Goal: Task Accomplishment & Management: Manage account settings

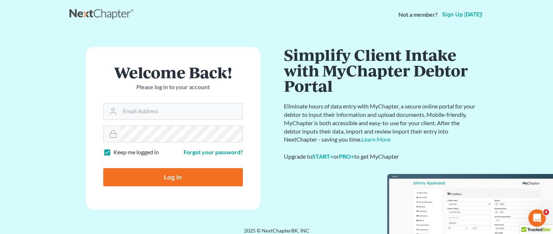
type input "cap@dimentfirm.com"
click at [197, 178] on input "Log In" at bounding box center [173, 177] width 140 height 18
type input "Thinking..."
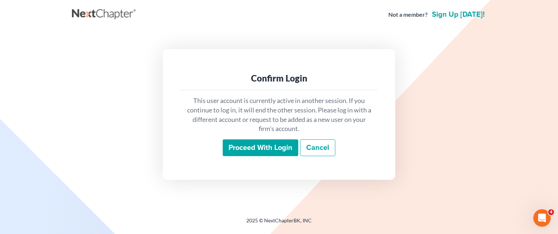
click at [276, 149] on input "Proceed with login" at bounding box center [261, 147] width 76 height 17
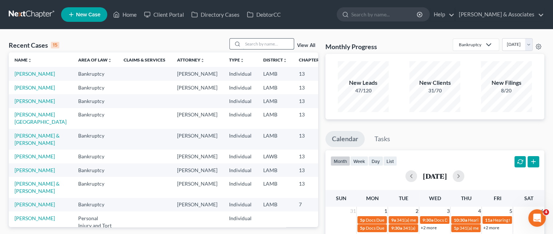
click at [254, 46] on input "search" at bounding box center [268, 44] width 51 height 11
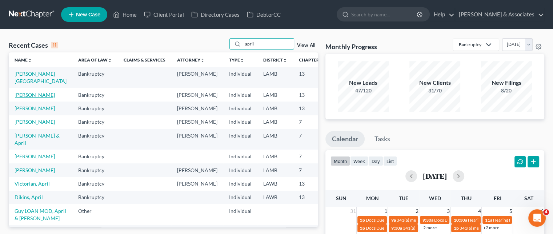
type input "april"
click at [22, 98] on link "[PERSON_NAME]" at bounding box center [35, 95] width 40 height 6
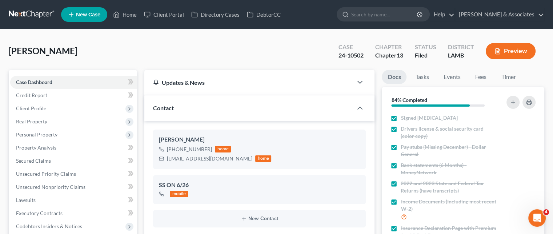
scroll to position [1416, 0]
click at [133, 16] on link "Home" at bounding box center [124, 14] width 31 height 13
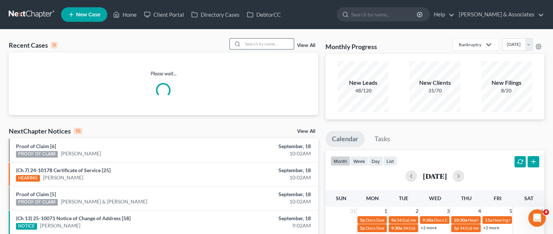
click at [273, 41] on input "search" at bounding box center [268, 44] width 51 height 11
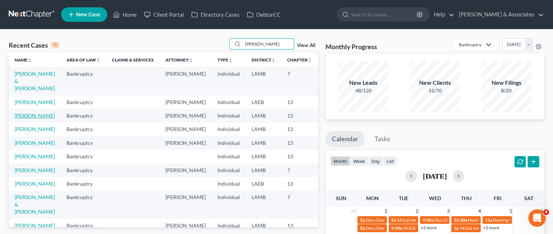
type input "[PERSON_NAME]"
click at [19, 118] on link "[PERSON_NAME]" at bounding box center [35, 115] width 40 height 6
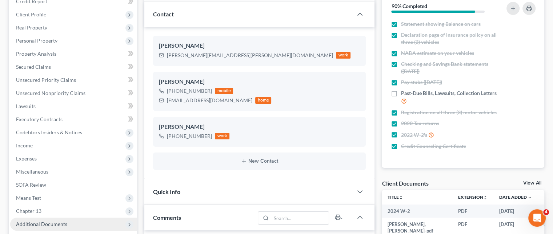
scroll to position [145, 0]
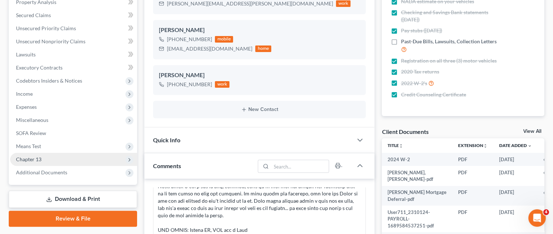
click at [40, 162] on span "Chapter 13" at bounding box center [28, 159] width 25 height 6
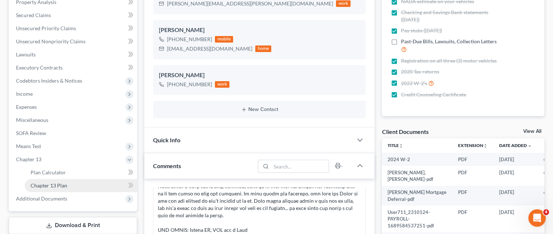
click at [55, 184] on span "Chapter 13 Plan" at bounding box center [49, 185] width 37 height 6
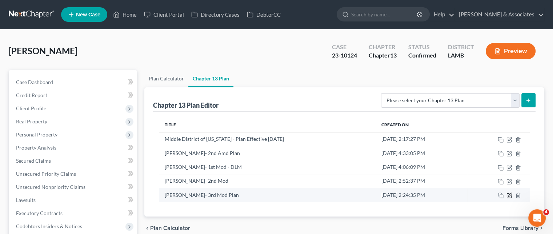
click at [508, 195] on icon "button" at bounding box center [509, 194] width 3 height 3
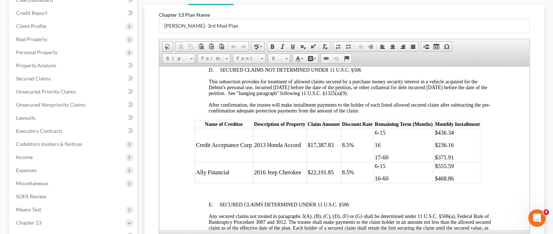
scroll to position [1163, 0]
click at [180, 125] on html "UNITED STATES BANKRUPTCY COURT MIDDLE DISTRICT OF [US_STATE] IN [GEOGRAPHIC_DAT…" at bounding box center [344, 102] width 370 height 2399
click at [190, 98] on html "UNITED STATES BANKRUPTCY COURT MIDDLE DISTRICT OF [US_STATE] IN [GEOGRAPHIC_DAT…" at bounding box center [344, 102] width 370 height 2399
click at [194, 96] on body "UNITED STATES BANKRUPTCY COURT MIDDLE DISTRICT OF [US_STATE] IN [GEOGRAPHIC_DAT…" at bounding box center [344, 102] width 300 height 2329
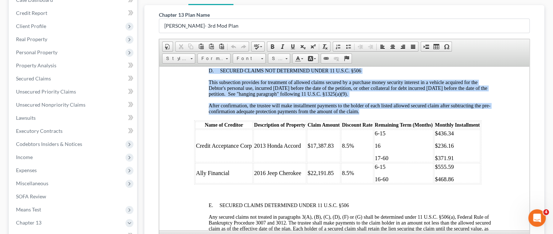
drag, startPoint x: 511, startPoint y: 201, endPoint x: 173, endPoint y: 91, distance: 355.4
click at [173, 91] on html "UNITED STATES BANKRUPTCY COURT MIDDLE DISTRICT OF [US_STATE] IN [GEOGRAPHIC_DAT…" at bounding box center [344, 102] width 370 height 2399
click at [184, 109] on html "UNITED STATES BANKRUPTCY COURT MIDDLE DISTRICT OF [US_STATE] IN [GEOGRAPHIC_DAT…" at bounding box center [344, 102] width 370 height 2399
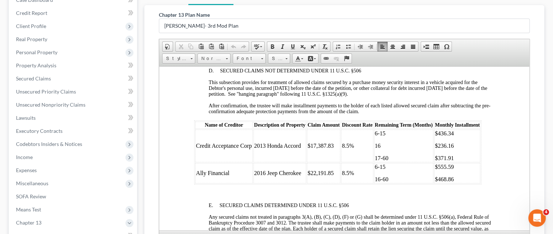
click at [179, 113] on html "UNITED STATES BANKRUPTCY COURT MIDDLE DISTRICT OF [US_STATE] IN [GEOGRAPHIC_DAT…" at bounding box center [344, 102] width 370 height 2399
click at [186, 110] on html "UNITED STATES BANKRUPTCY COURT MIDDLE DISTRICT OF [US_STATE] IN [GEOGRAPHIC_DAT…" at bounding box center [344, 102] width 370 height 2399
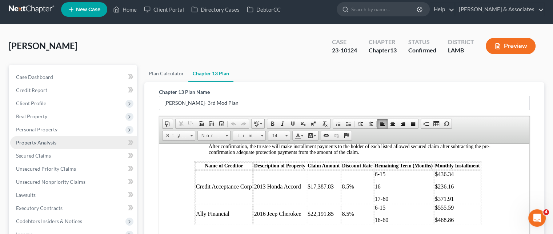
scroll to position [0, 0]
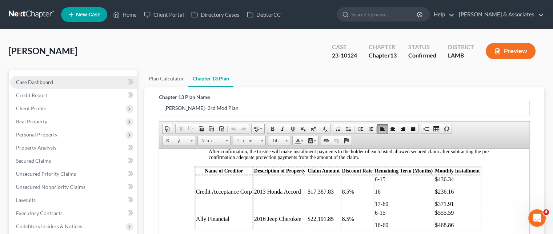
click at [56, 84] on link "Case Dashboard" at bounding box center [73, 82] width 127 height 13
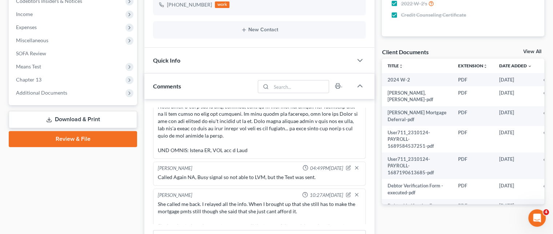
scroll to position [291, 0]
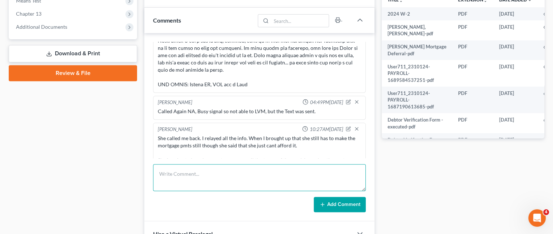
click at [227, 169] on textarea at bounding box center [259, 177] width 213 height 27
paste textarea "Notes from [PERSON_NAME]: She will need to work directly with her mortgage comp…"
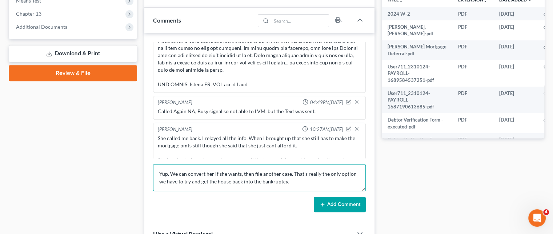
scroll to position [123, 0]
type textarea "Notes from [PERSON_NAME]: She will need to work directly with her mortgage comp…"
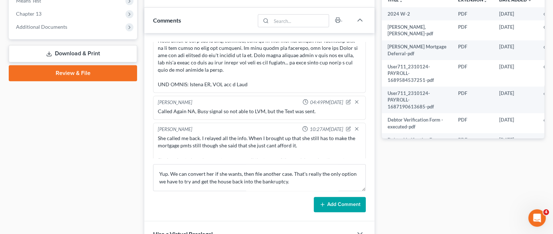
click at [327, 207] on button "Add Comment" at bounding box center [340, 204] width 52 height 15
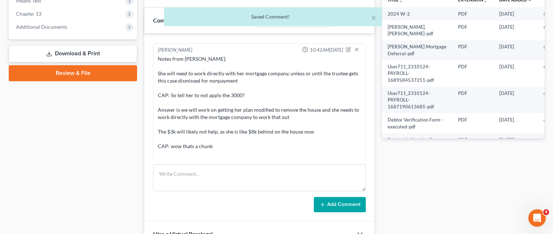
scroll to position [3033, 0]
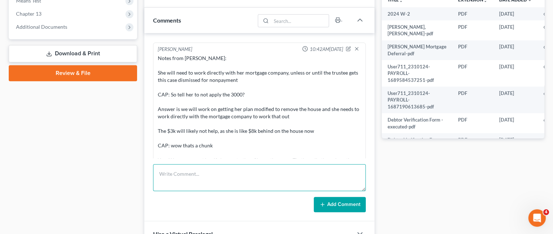
drag, startPoint x: 199, startPoint y: 169, endPoint x: 198, endPoint y: 165, distance: 4.4
click at [199, 169] on textarea at bounding box center [259, 177] width 213 height 27
click at [257, 173] on textarea "UPDATED NOTES AFTER CONVO:" at bounding box center [259, 177] width 213 height 27
paste textarea "[PERSON_NAME] said that she is good with the modification and dealing with the …"
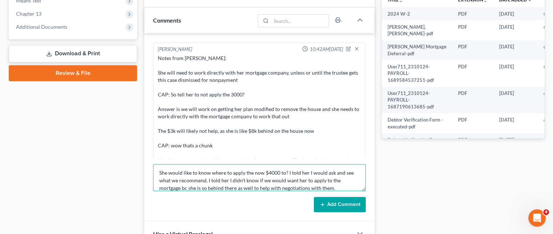
scroll to position [31, 0]
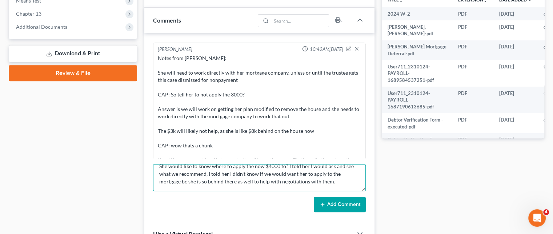
type textarea "UPDATED NOTES AFTER CONVO: [PERSON_NAME] said that she is good with the modific…"
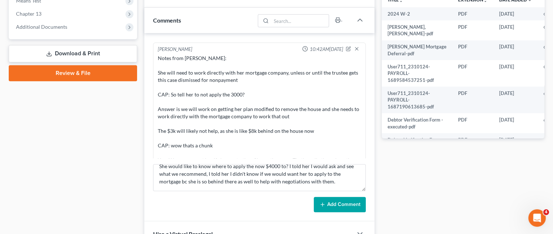
click at [331, 202] on button "Add Comment" at bounding box center [340, 204] width 52 height 15
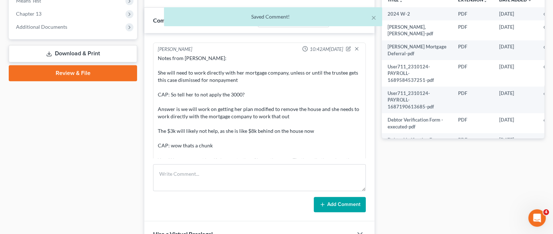
scroll to position [3097, 0]
